Goal: Transaction & Acquisition: Purchase product/service

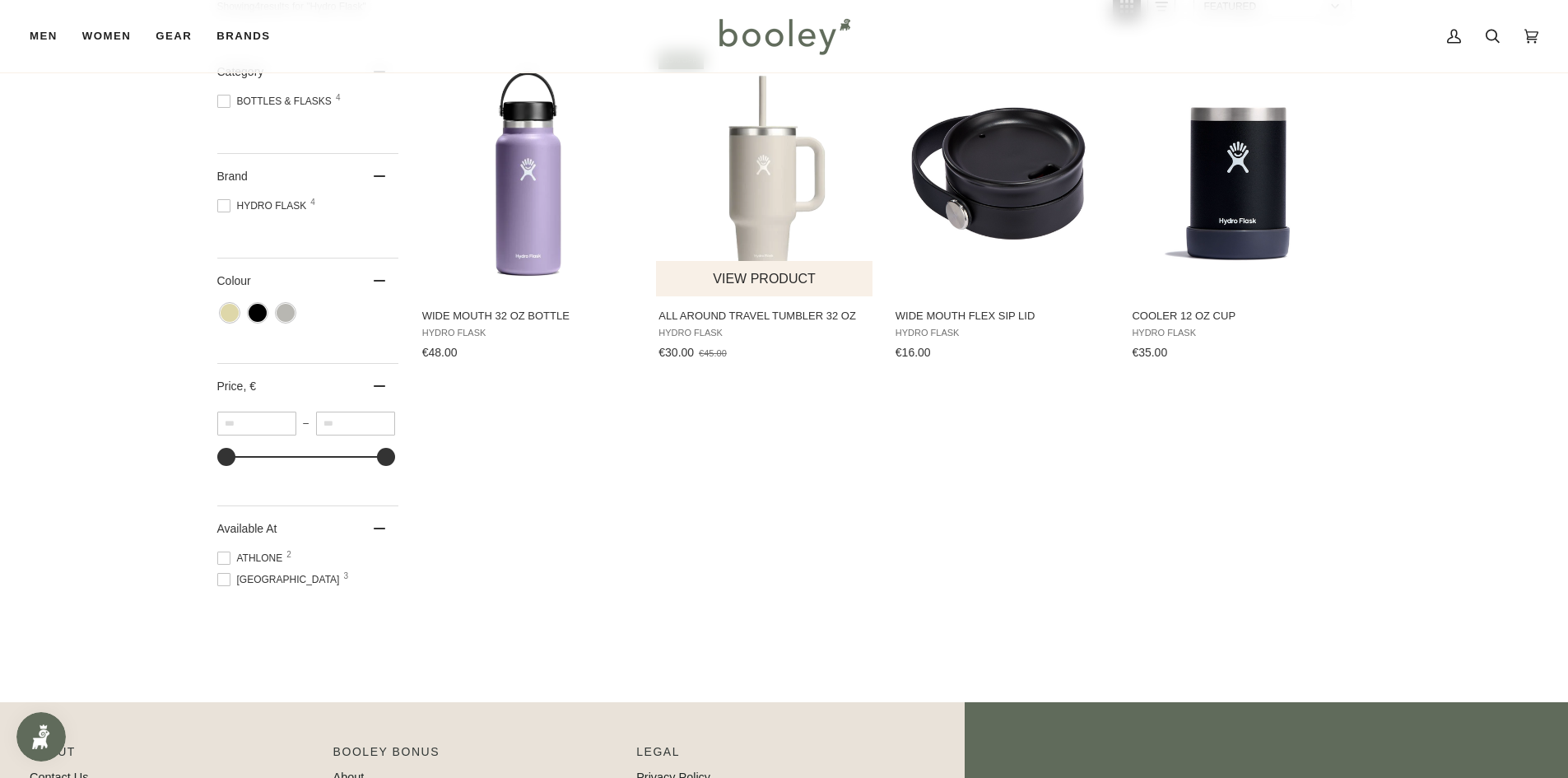
scroll to position [247, 0]
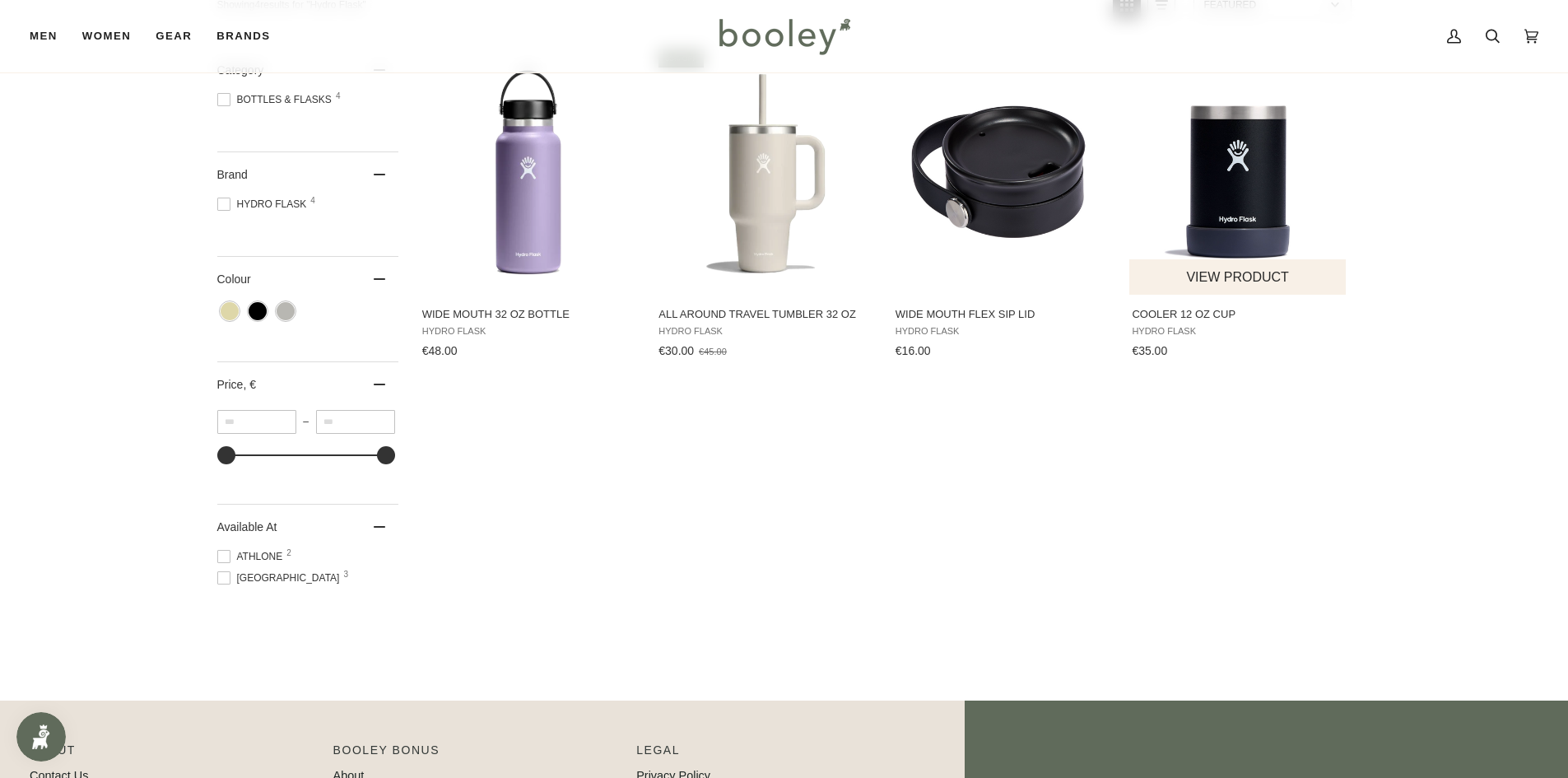
click at [1202, 169] on img "Cooler 12 oz Cup" at bounding box center [1239, 171] width 218 height 218
click at [486, 136] on img "Wide Mouth 32 oz Bottle" at bounding box center [529, 171] width 218 height 218
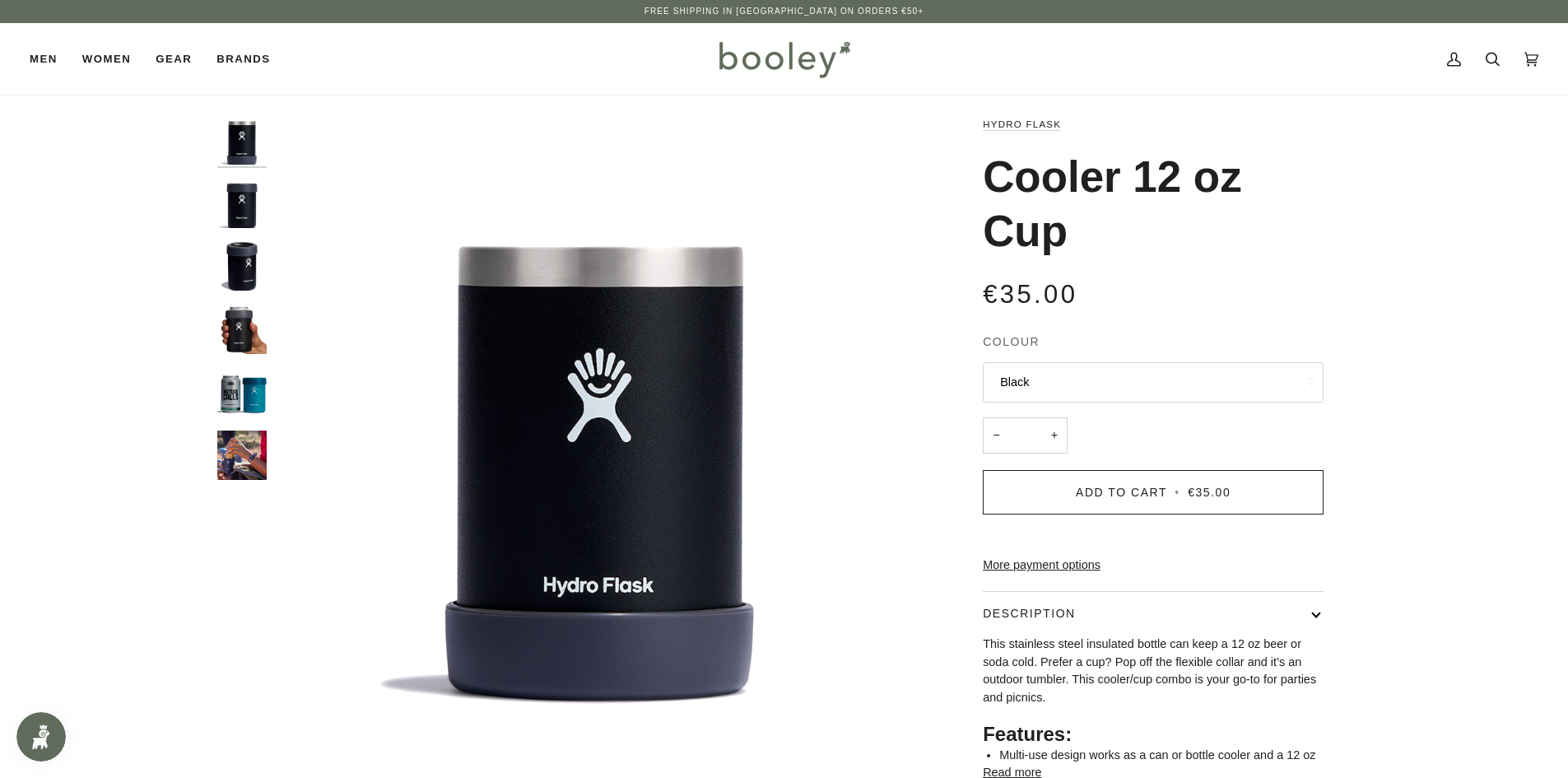
click at [255, 208] on img "Hydro Flask Cooler 12 oz Cup Black - Booley Galway" at bounding box center [242, 203] width 50 height 50
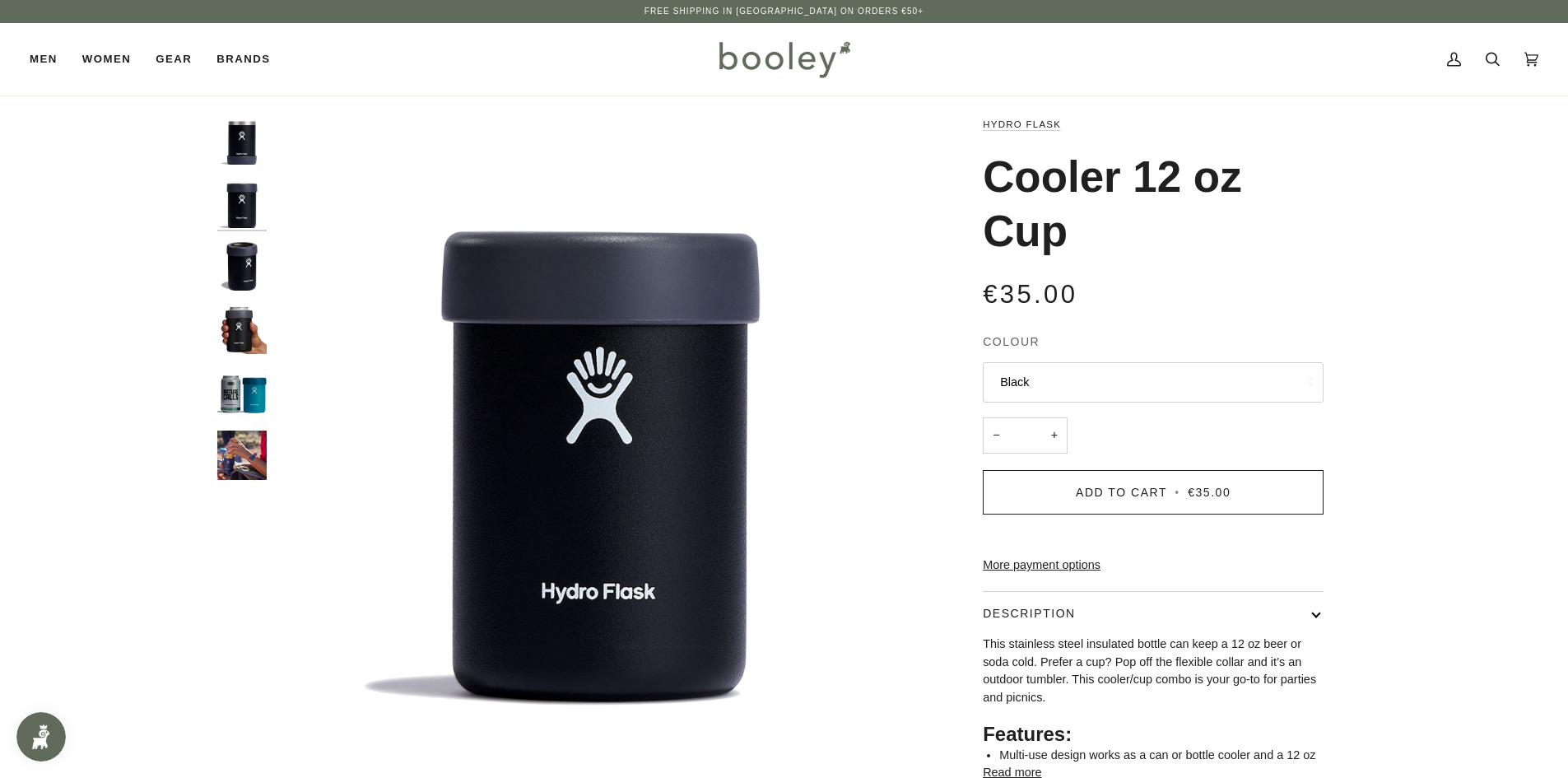
click at [256, 271] on img "Hydro Flask Cooler 12 oz Cup - Booley Galway" at bounding box center [242, 265] width 50 height 50
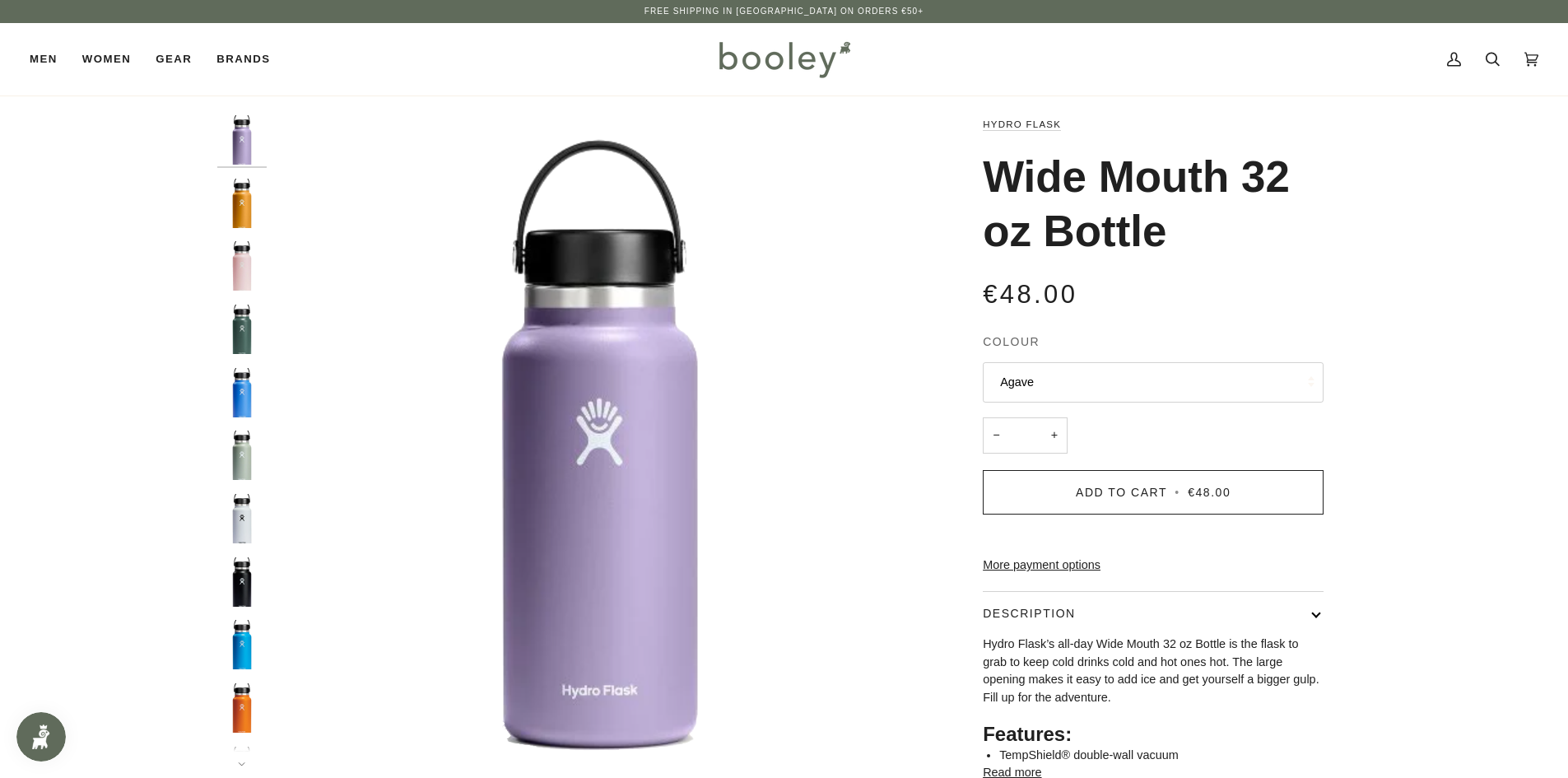
click at [1119, 382] on button "Agave" at bounding box center [1154, 382] width 341 height 40
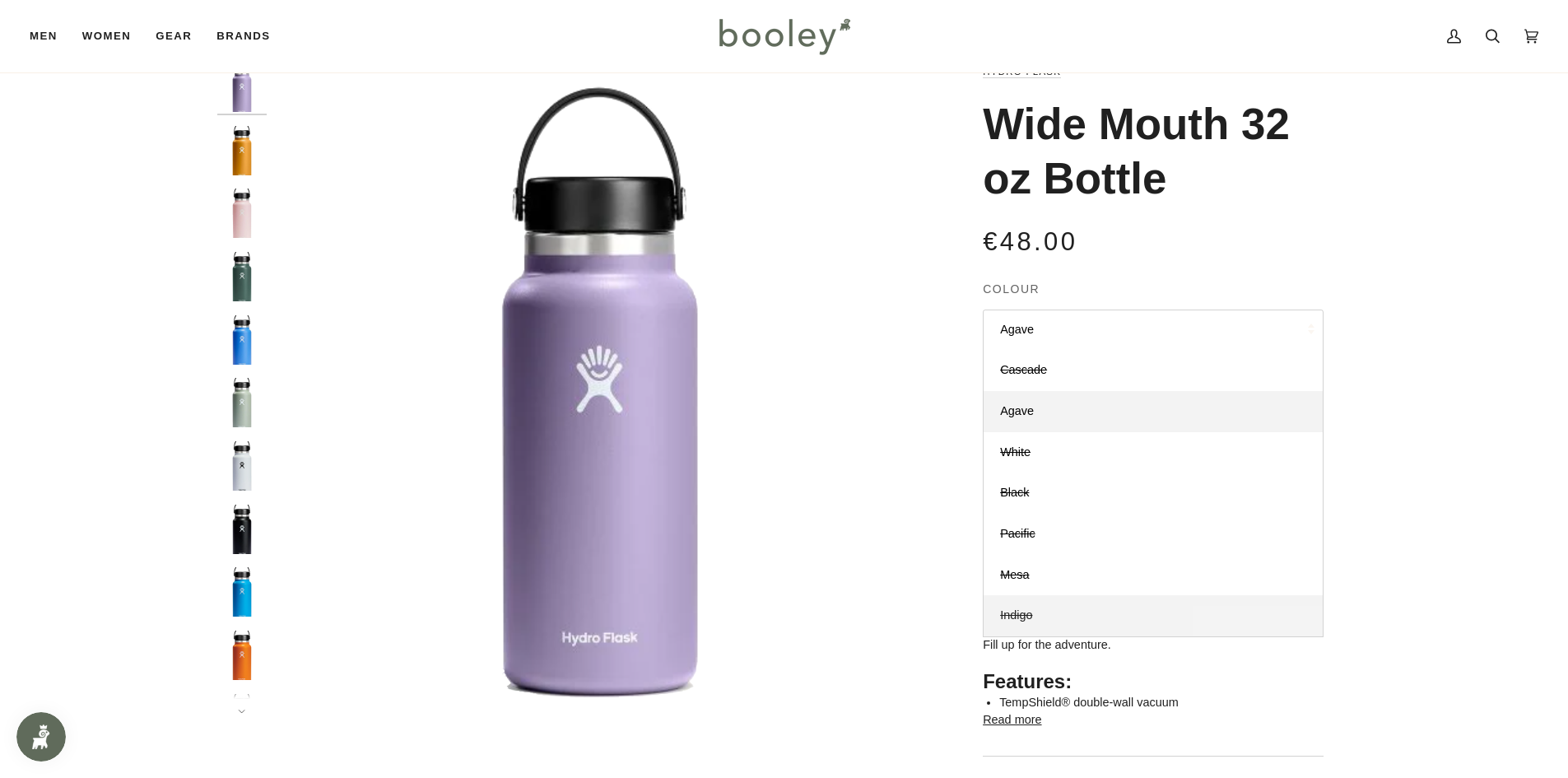
scroll to position [82, 0]
